Goal: Book appointment/travel/reservation

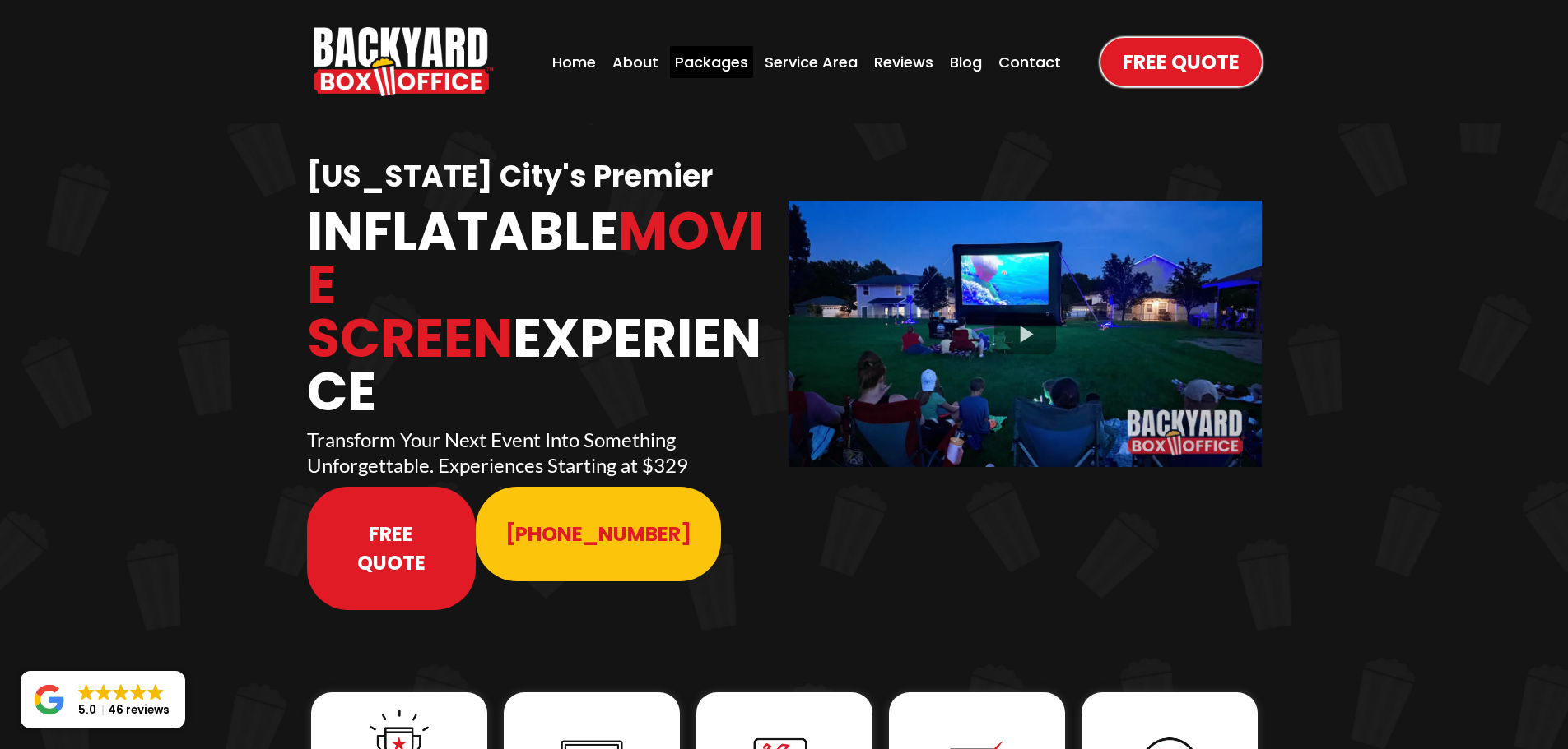
click at [708, 58] on div "Packages" at bounding box center [711, 62] width 83 height 32
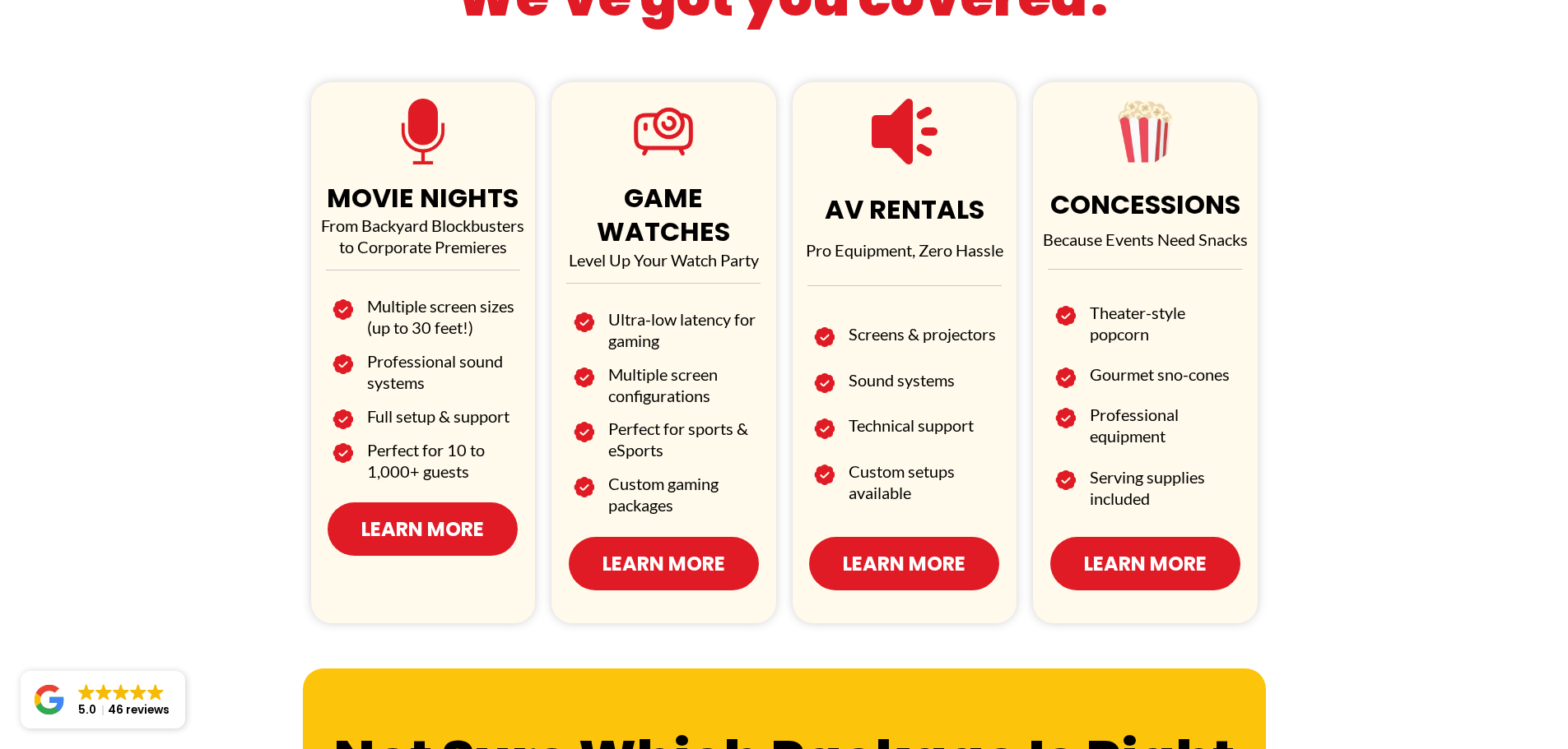
scroll to position [904, 0]
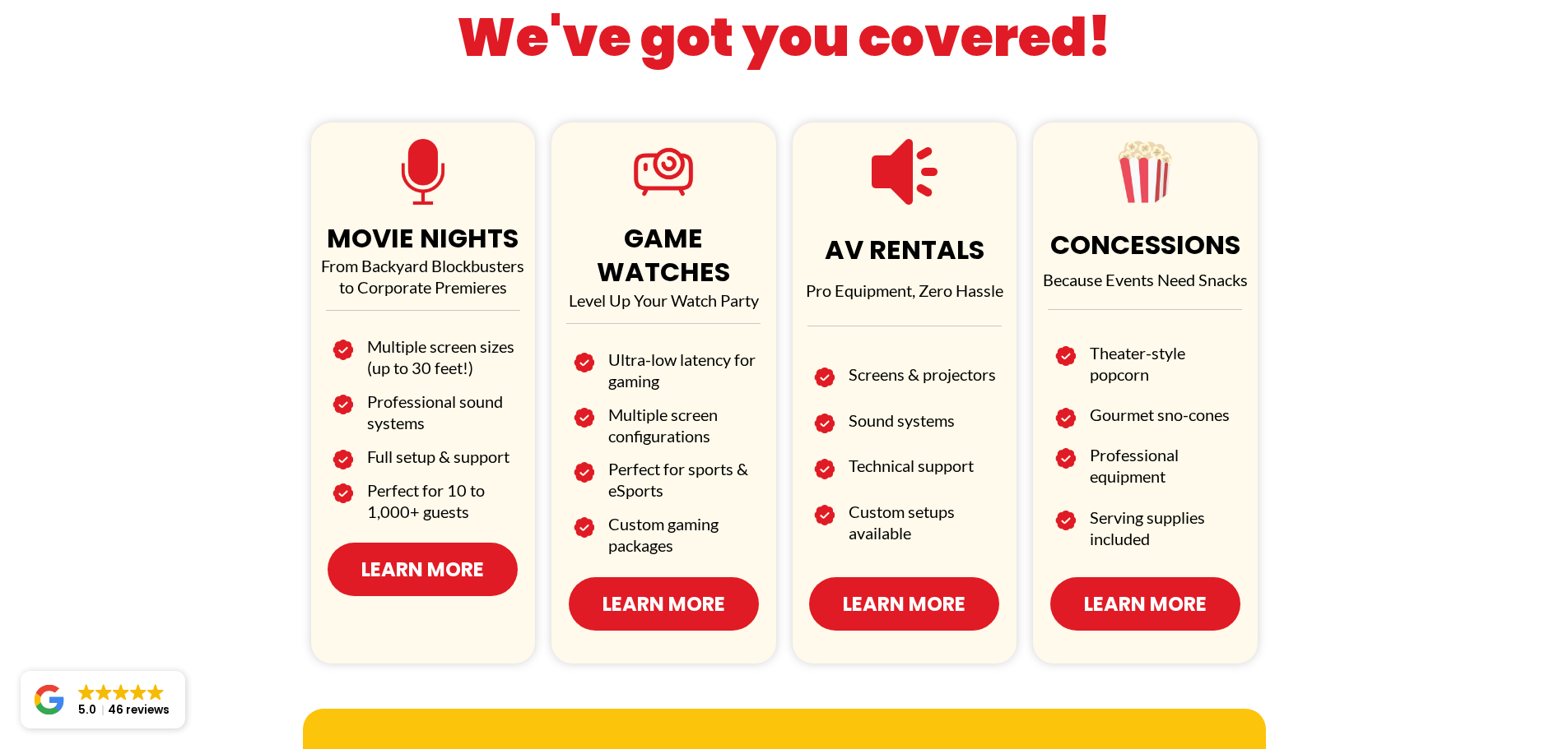
click at [638, 590] on span "Learn More" at bounding box center [663, 603] width 122 height 28
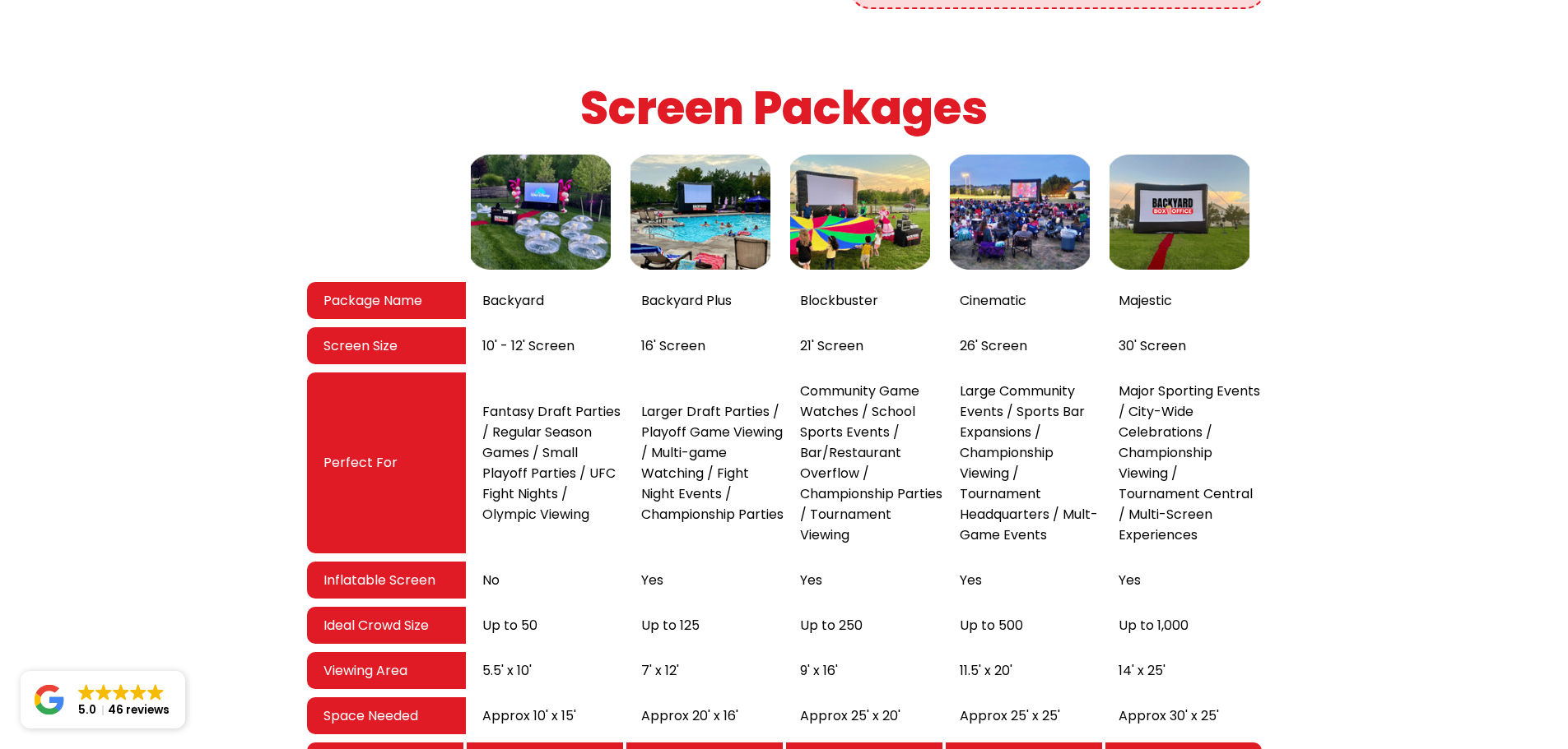
scroll to position [2962, 0]
